Goal: Task Accomplishment & Management: Complete application form

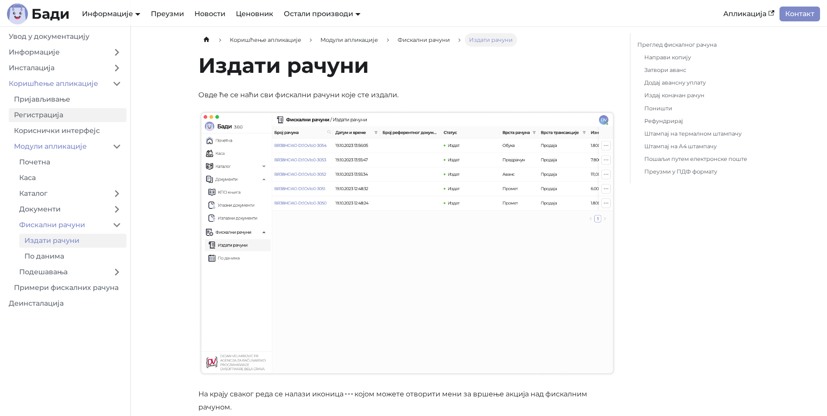
click at [46, 118] on link "Регистрација" at bounding box center [68, 115] width 118 height 14
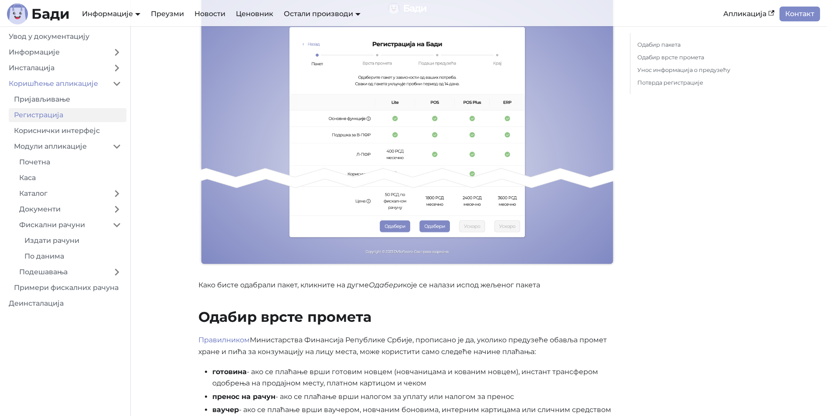
scroll to position [261, 0]
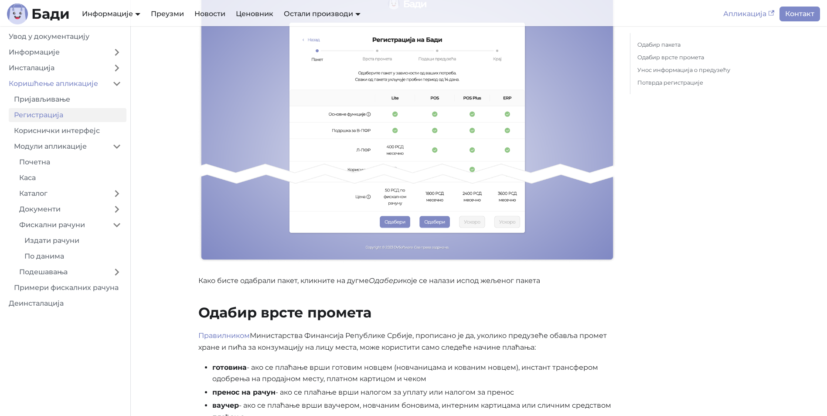
click at [728, 17] on link "Апликација" at bounding box center [748, 14] width 61 height 15
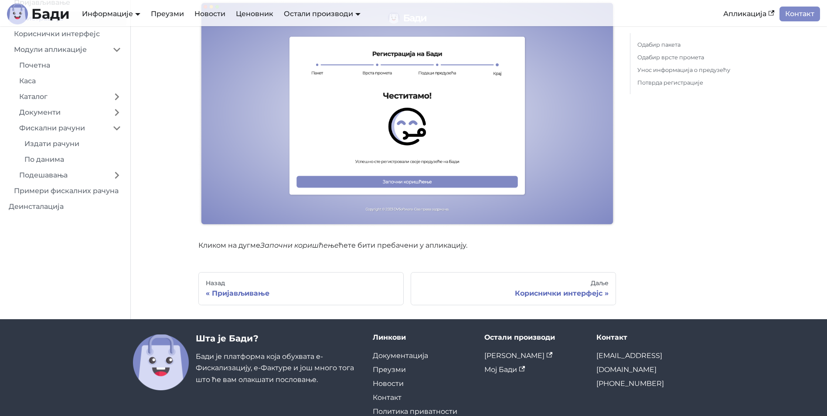
scroll to position [1753, 0]
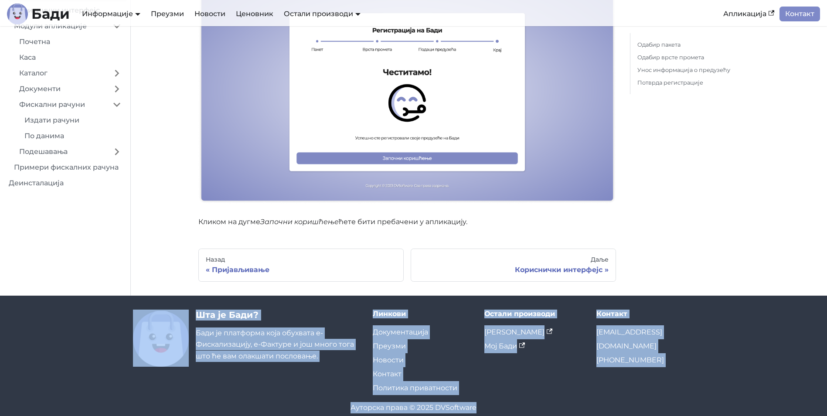
drag, startPoint x: 109, startPoint y: 293, endPoint x: 539, endPoint y: 398, distance: 442.8
click at [539, 398] on footer "Шта је [PERSON_NAME]? [PERSON_NAME] је платформа која обухвата е-Фискализацију,…" at bounding box center [413, 361] width 827 height 132
click at [539, 402] on div "Ауторска права © 2025 DVSoftware" at bounding box center [413, 407] width 561 height 11
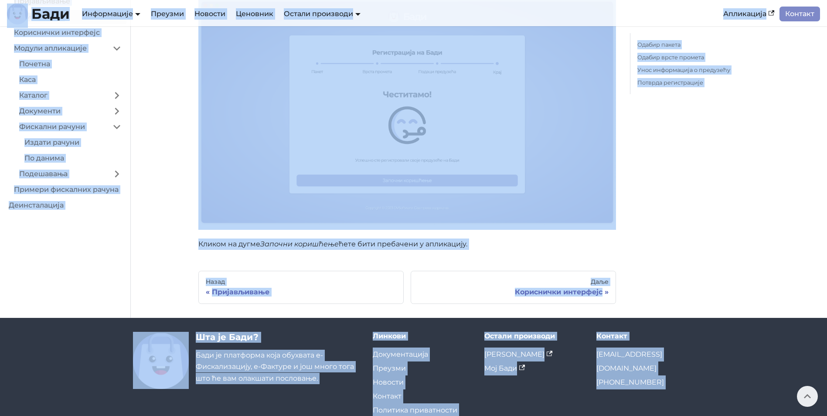
drag, startPoint x: 548, startPoint y: 398, endPoint x: 4, endPoint y: 7, distance: 669.8
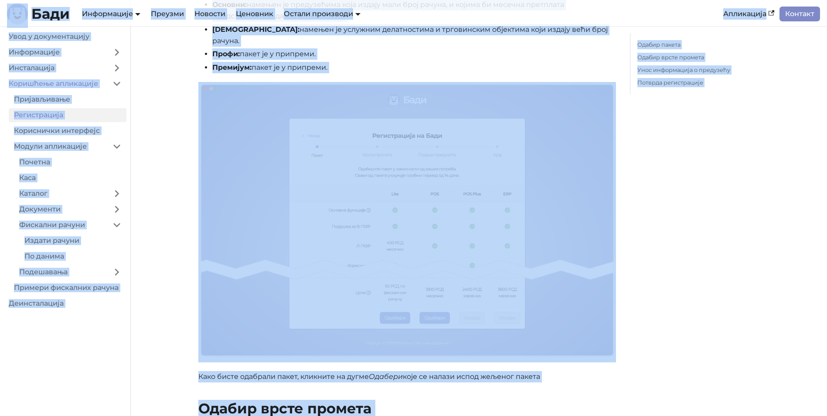
scroll to position [0, 0]
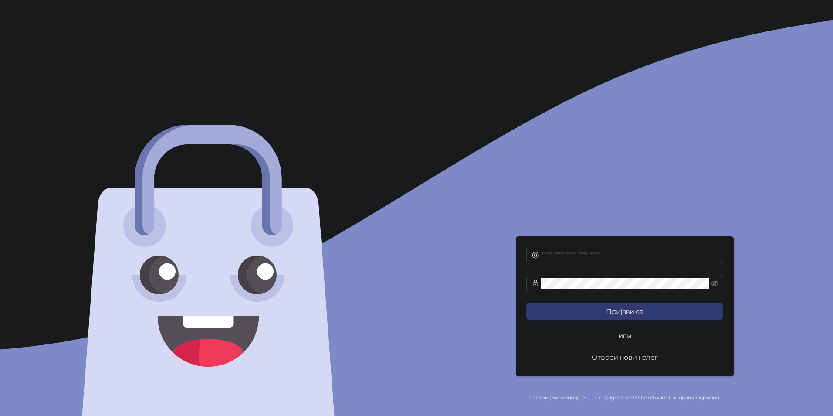
click at [652, 358] on button "Отвори нови налог" at bounding box center [624, 356] width 197 height 17
